Goal: Navigation & Orientation: Find specific page/section

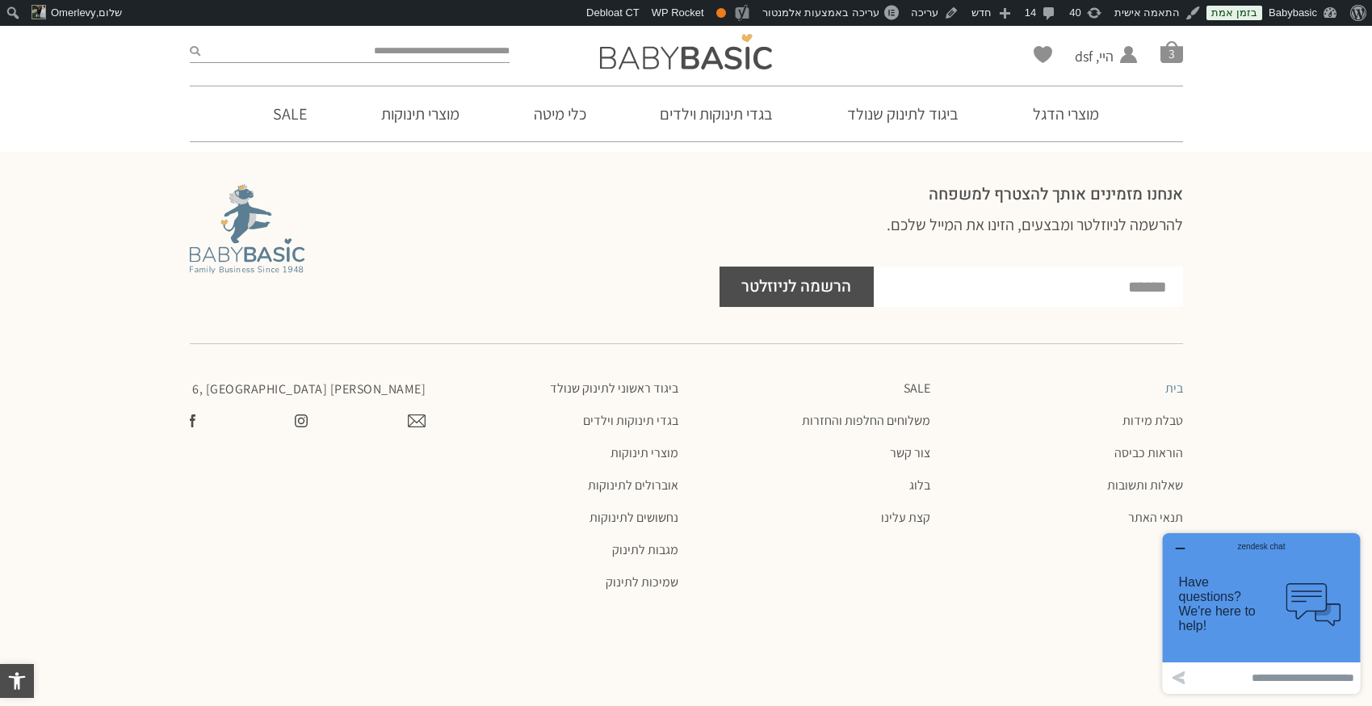
click at [1185, 543] on div "zendesk chat" at bounding box center [1261, 543] width 158 height 16
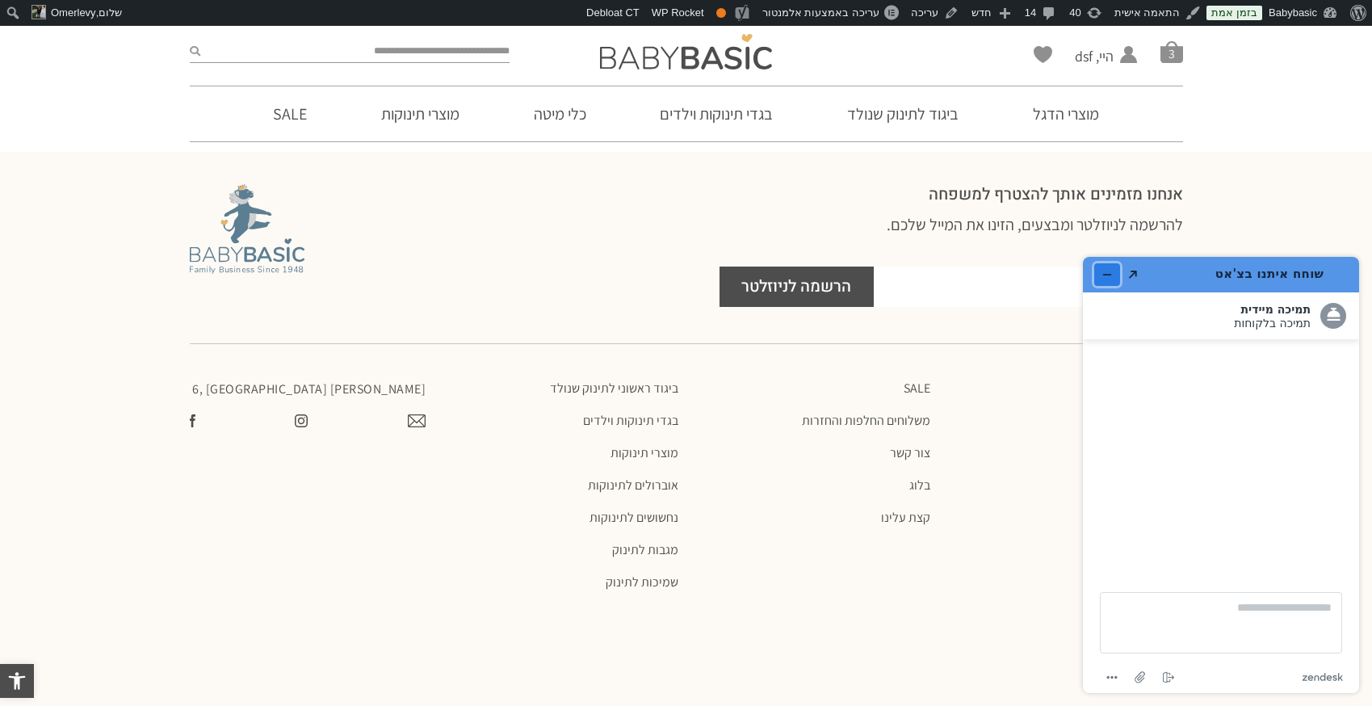
click at [1103, 263] on button "מזער את היישומון" at bounding box center [1107, 274] width 26 height 23
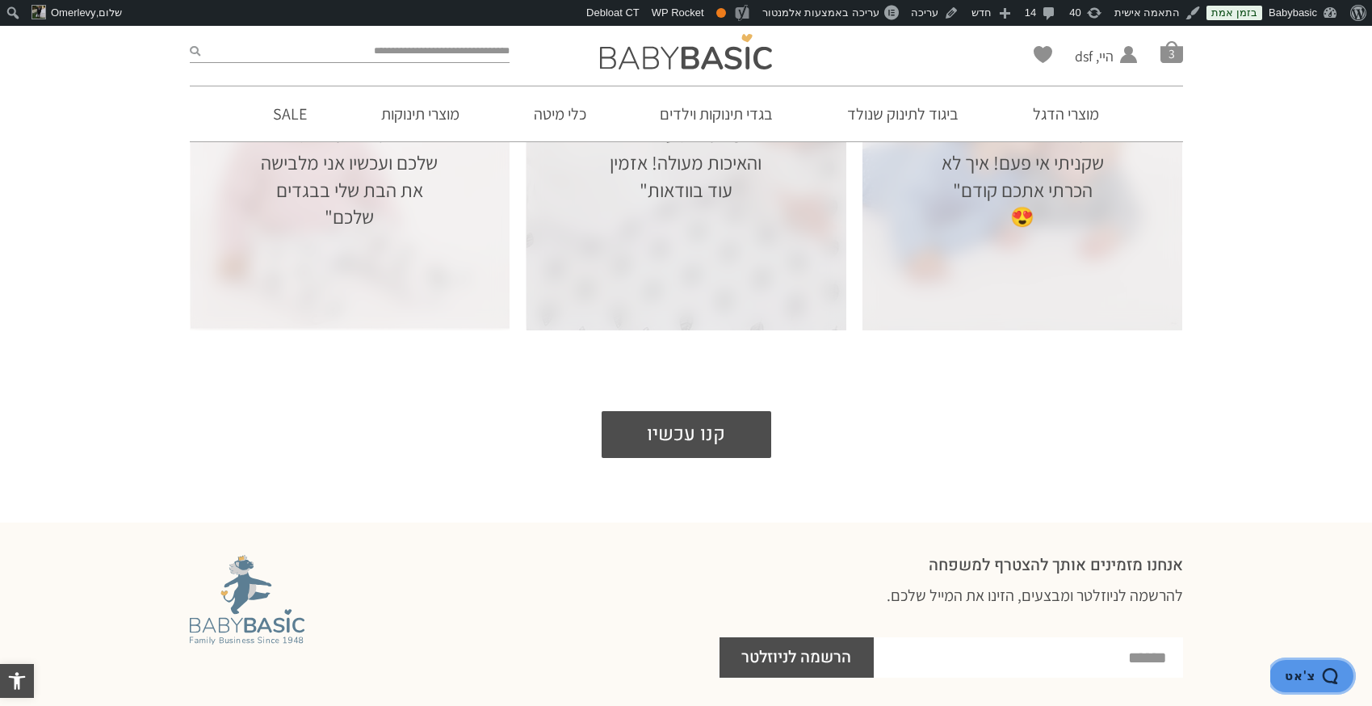
scroll to position [3072, 0]
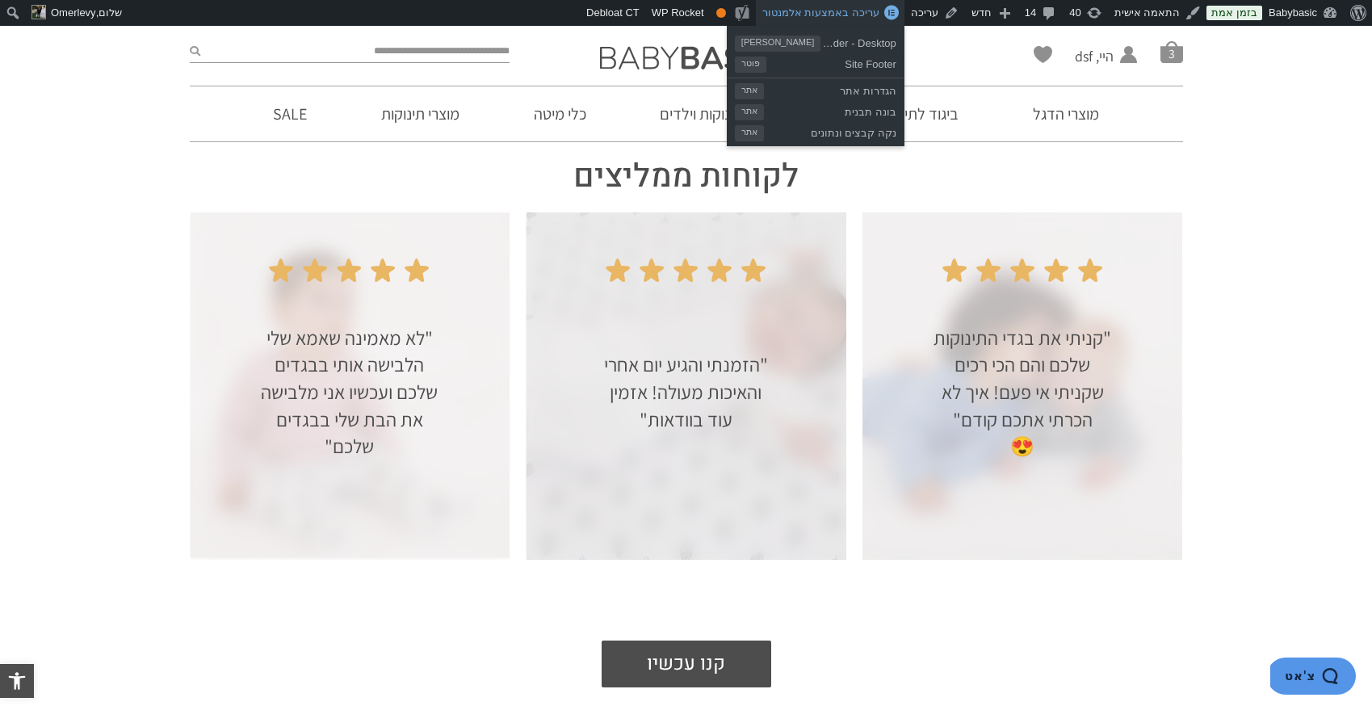
click at [860, 19] on link "עריכה באמצעות אלמנטור" at bounding box center [830, 13] width 149 height 26
click at [866, 65] on span "Site Footer" at bounding box center [831, 62] width 130 height 21
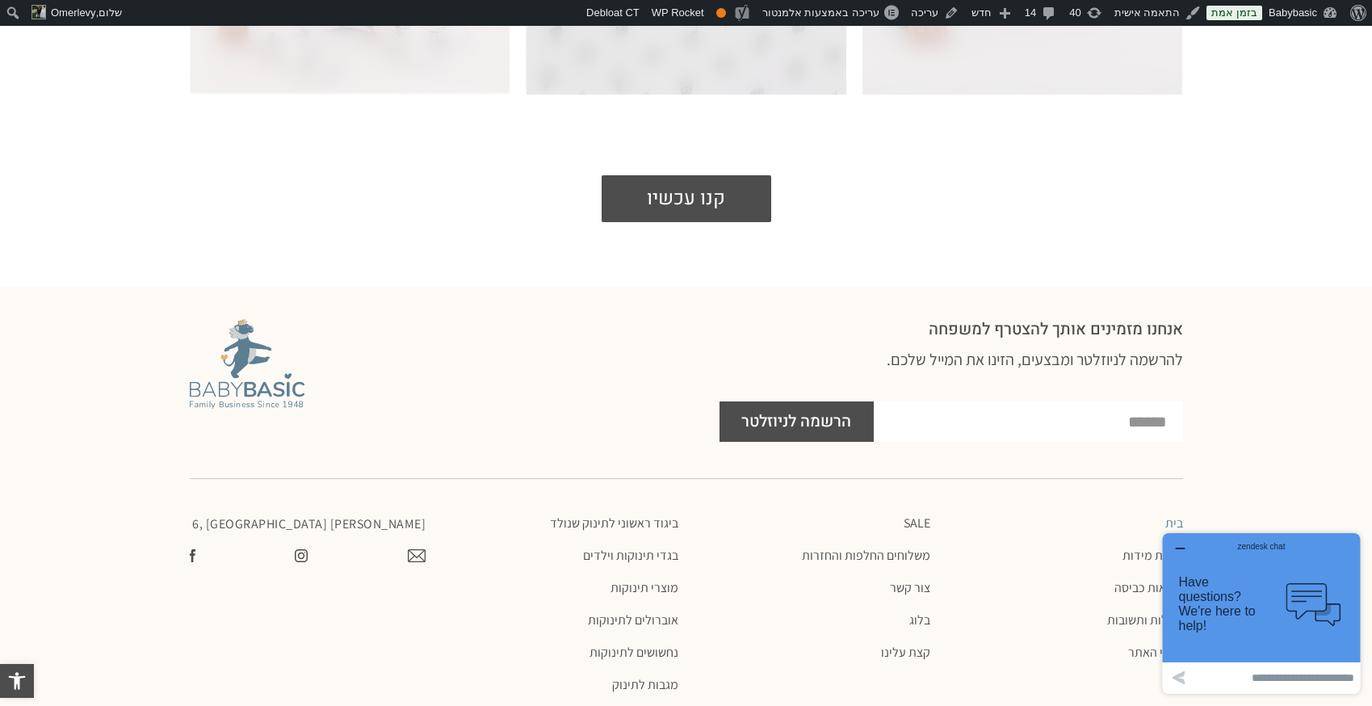
scroll to position [3717, 0]
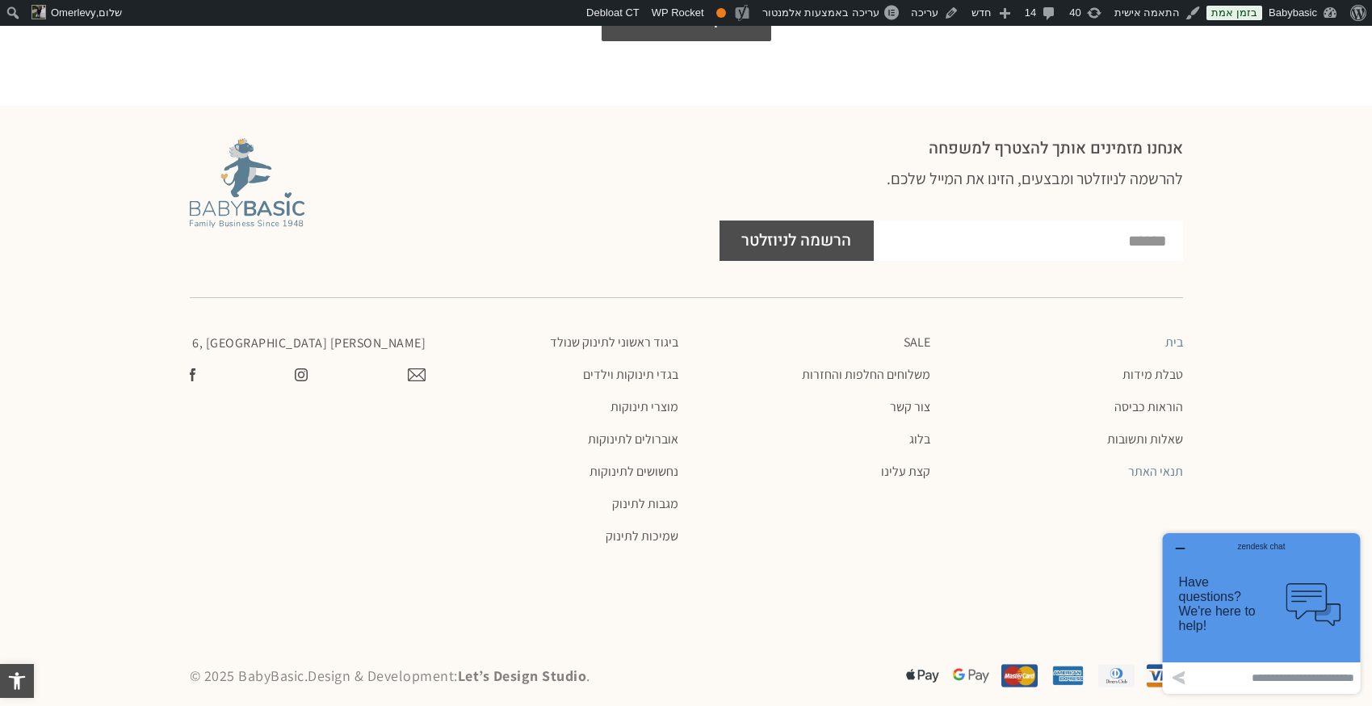
click at [1156, 463] on link "תנאי האתר" at bounding box center [1064, 471] width 237 height 16
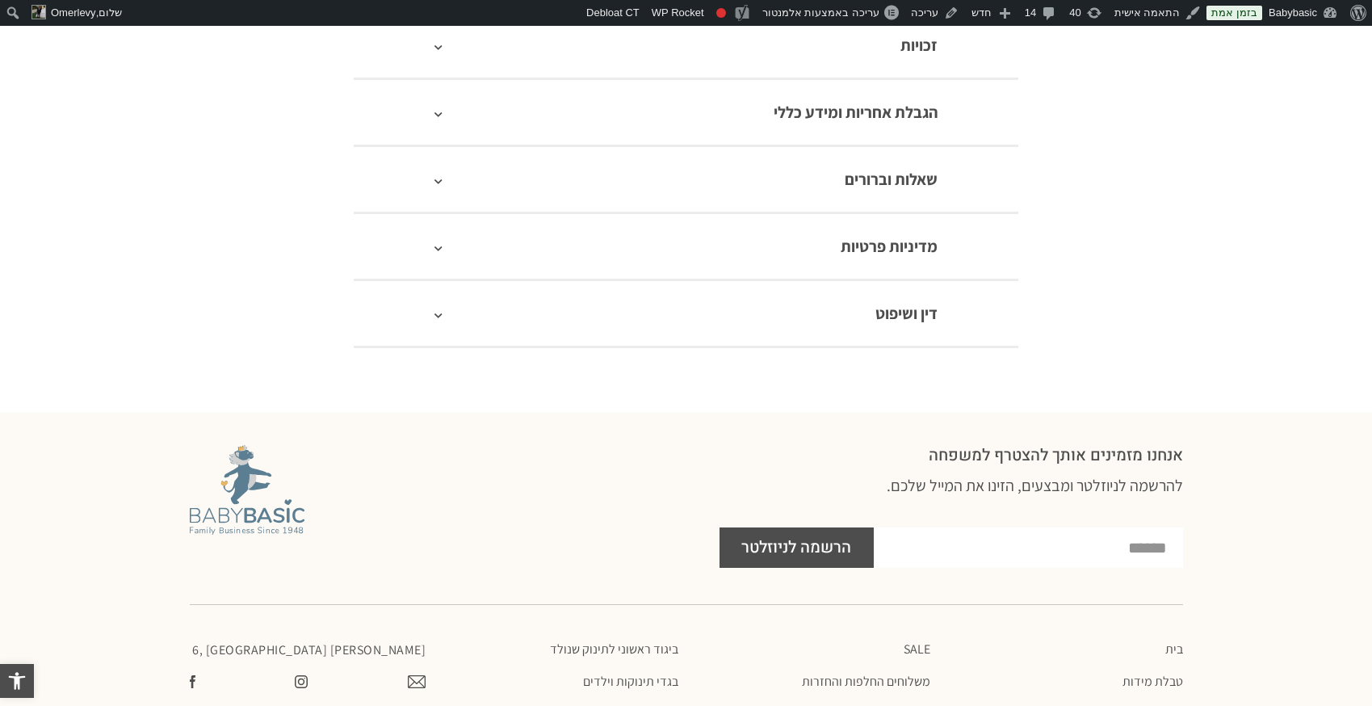
scroll to position [1398, 0]
click at [442, 253] on span at bounding box center [446, 249] width 24 height 16
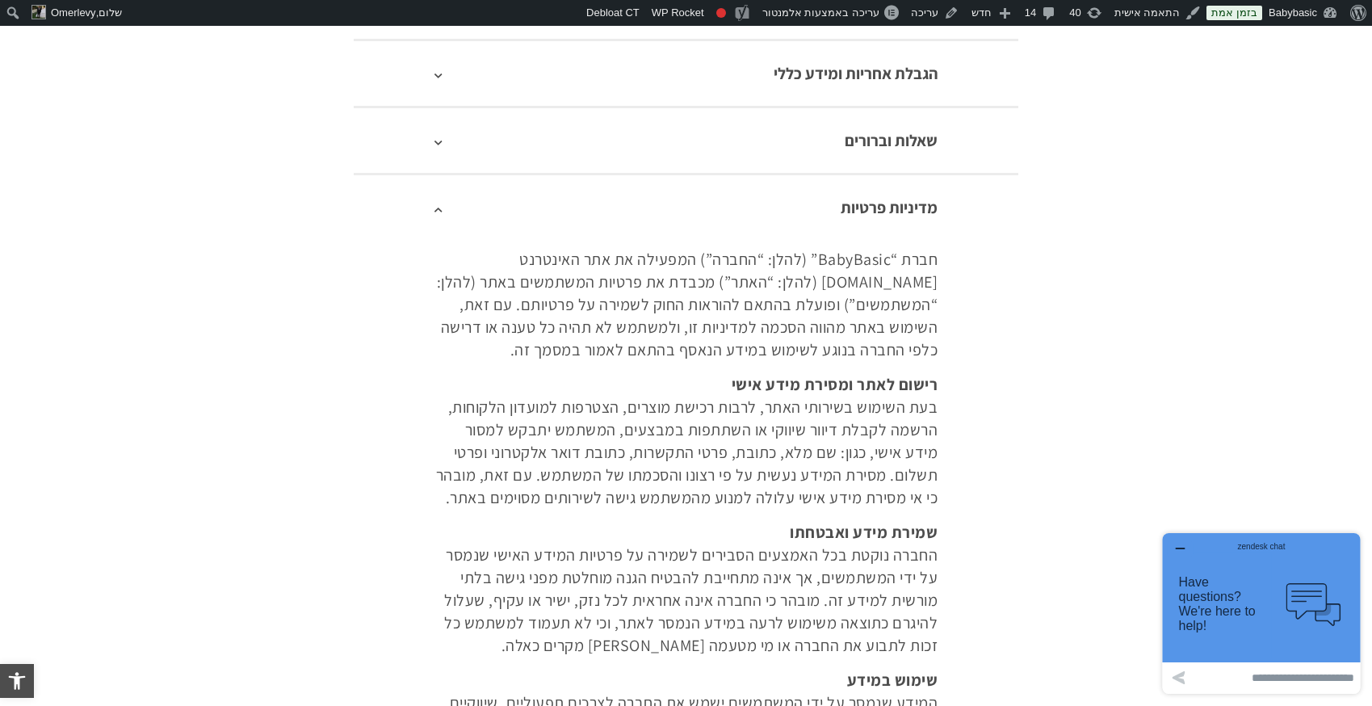
scroll to position [1200, 0]
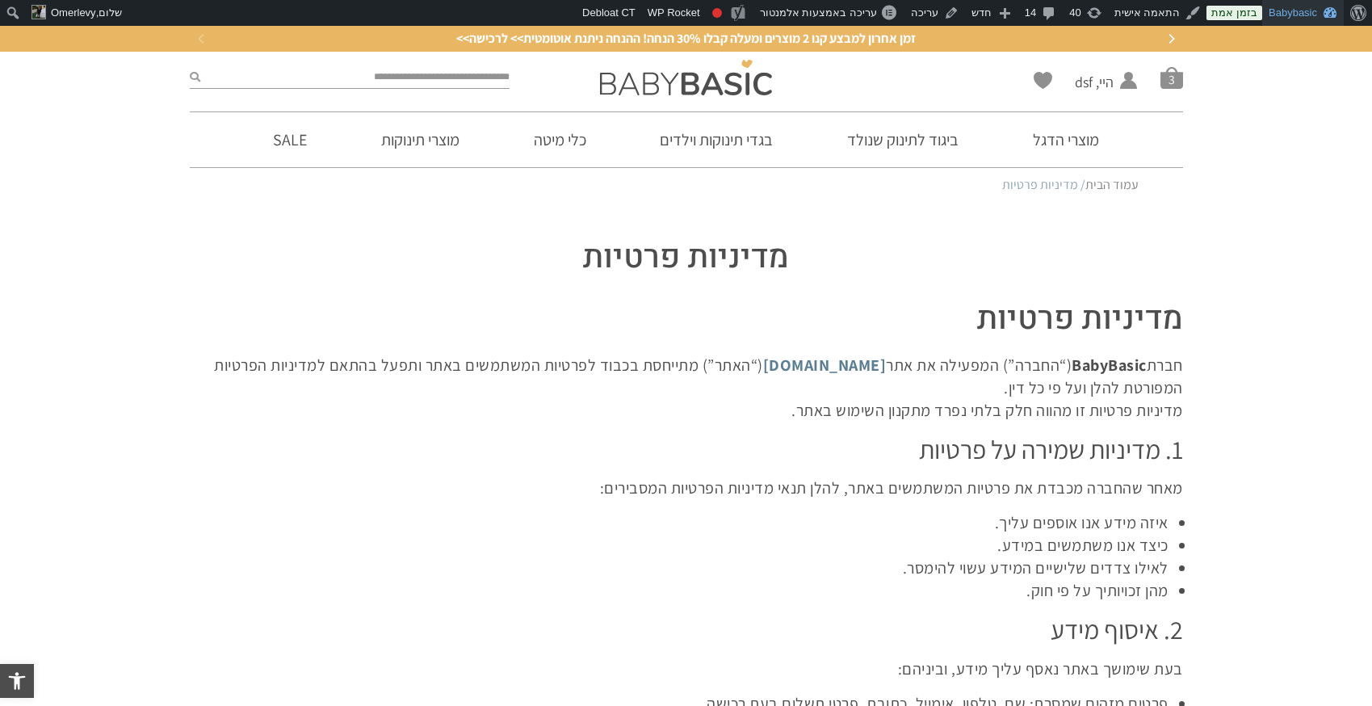
click at [1285, 12] on link "Babybasic" at bounding box center [1303, 13] width 82 height 26
